Goal: Find specific page/section: Find specific page/section

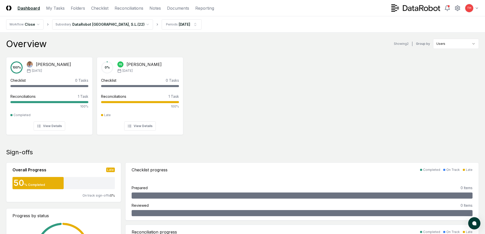
click at [218, 74] on div "100 % [PERSON_NAME] [DATE] Checklist 0 Tasks - Reconciliations 1 Task 100% Comp…" at bounding box center [242, 95] width 485 height 85
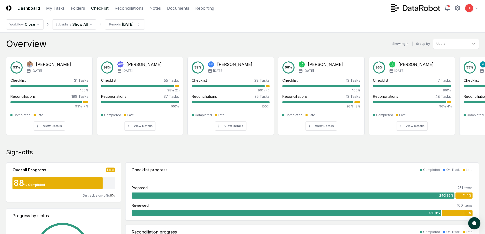
click at [102, 7] on link "Checklist" at bounding box center [99, 8] width 17 height 6
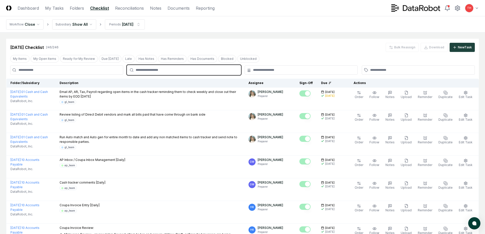
click at [150, 69] on input "text" at bounding box center [186, 70] width 101 height 5
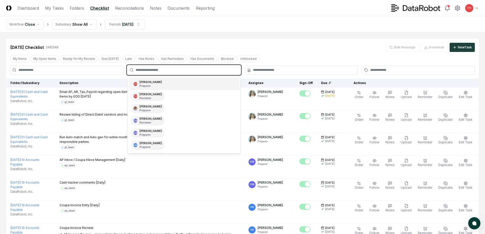
click at [155, 82] on div "TH [PERSON_NAME] Preparer" at bounding box center [184, 84] width 110 height 12
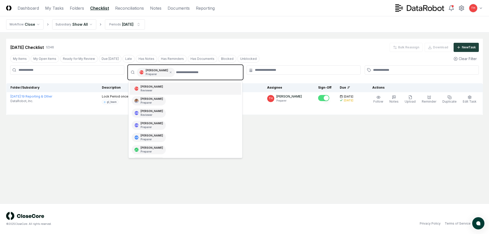
click at [158, 91] on div "TH [PERSON_NAME] Reviewer" at bounding box center [185, 88] width 111 height 12
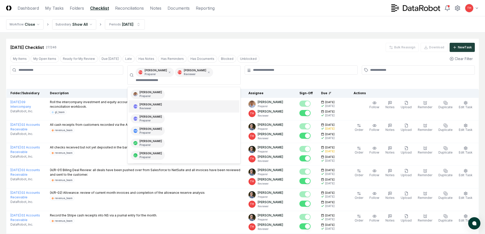
click at [312, 77] on div at bounding box center [301, 74] width 113 height 19
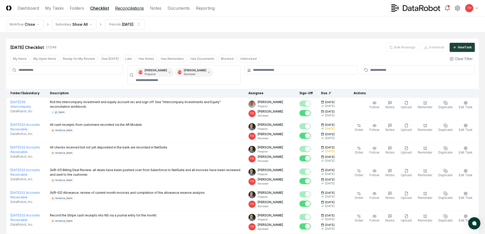
click at [134, 8] on link "Reconciliations" at bounding box center [129, 8] width 29 height 6
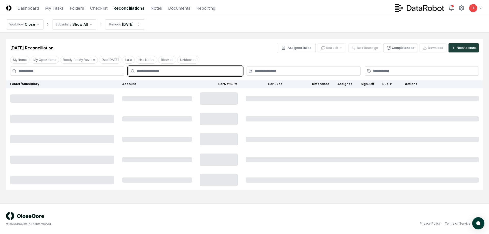
click at [154, 72] on input "text" at bounding box center [188, 71] width 102 height 5
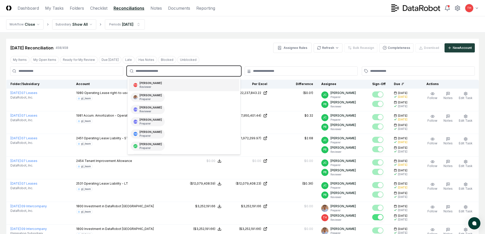
click at [144, 87] on p "Reviewer" at bounding box center [150, 87] width 22 height 4
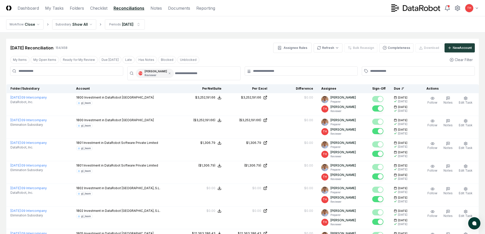
click at [218, 50] on div "[DATE] Reconciliation 154 / 458 Assignee Rules Refresh Bulk Reassign Completene…" at bounding box center [242, 48] width 464 height 10
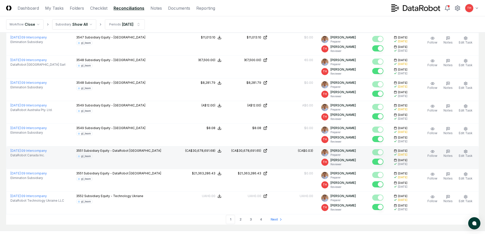
scroll to position [1039, 0]
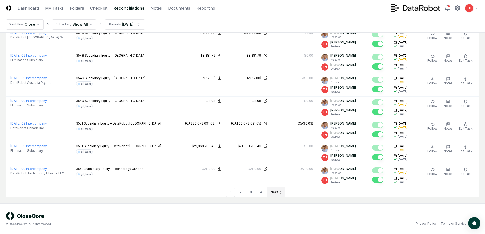
click at [277, 192] on span "Next" at bounding box center [274, 192] width 7 height 5
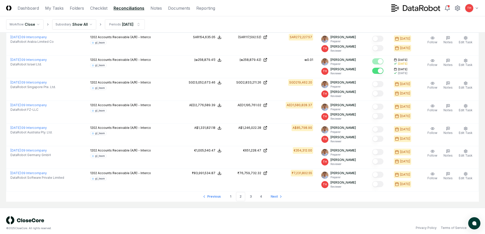
scroll to position [1039, 0]
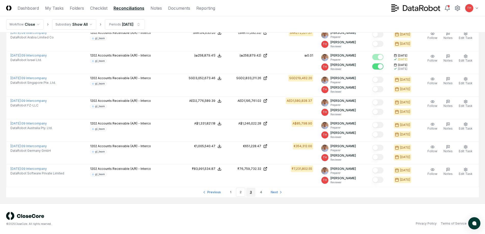
click at [250, 192] on link "3" at bounding box center [250, 192] width 9 height 9
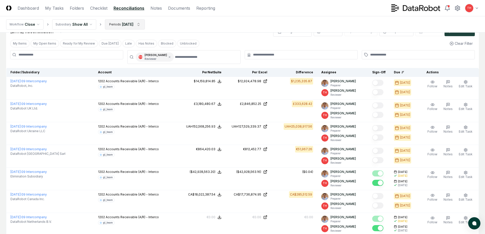
scroll to position [25, 0]
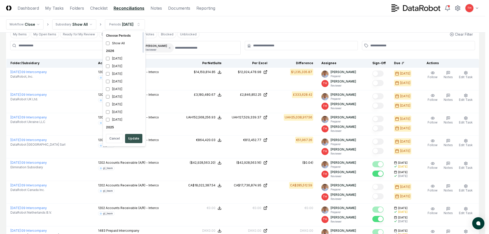
click at [138, 135] on button "Update" at bounding box center [133, 138] width 17 height 9
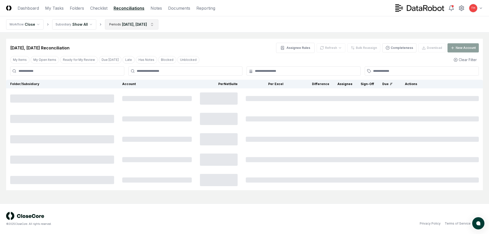
click at [121, 23] on html "CloseCore Dashboard My Tasks Folders Checklist Reconciliations Notes Documents …" at bounding box center [244, 117] width 489 height 234
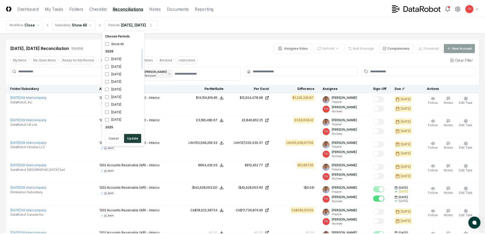
scroll to position [76, 0]
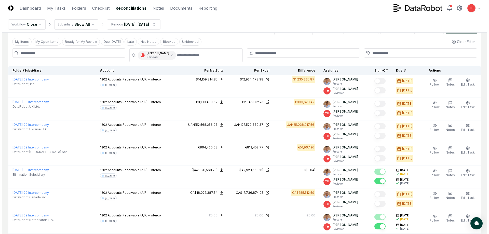
scroll to position [0, 0]
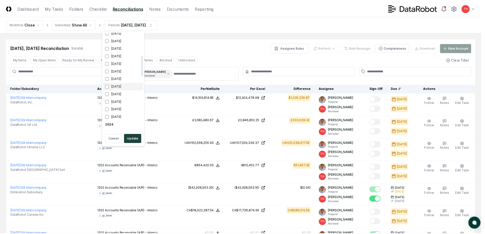
scroll to position [102, 0]
click at [136, 136] on button "Update" at bounding box center [133, 138] width 17 height 9
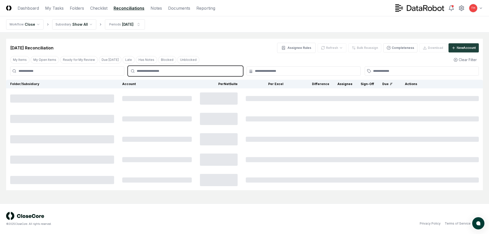
click at [184, 72] on input "text" at bounding box center [188, 71] width 102 height 5
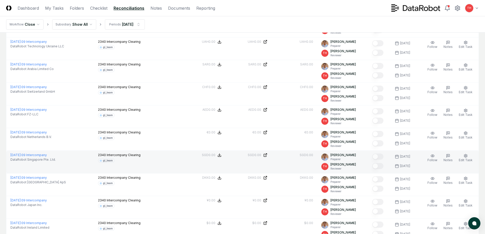
scroll to position [1039, 0]
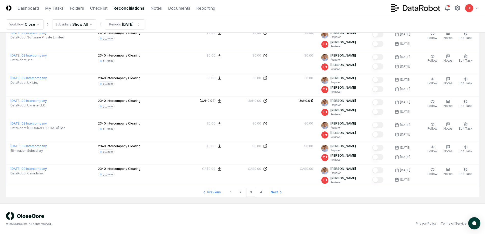
drag, startPoint x: 232, startPoint y: 191, endPoint x: 180, endPoint y: 68, distance: 133.3
click at [232, 191] on link "1" at bounding box center [230, 192] width 9 height 9
